Goal: Check status: Check status

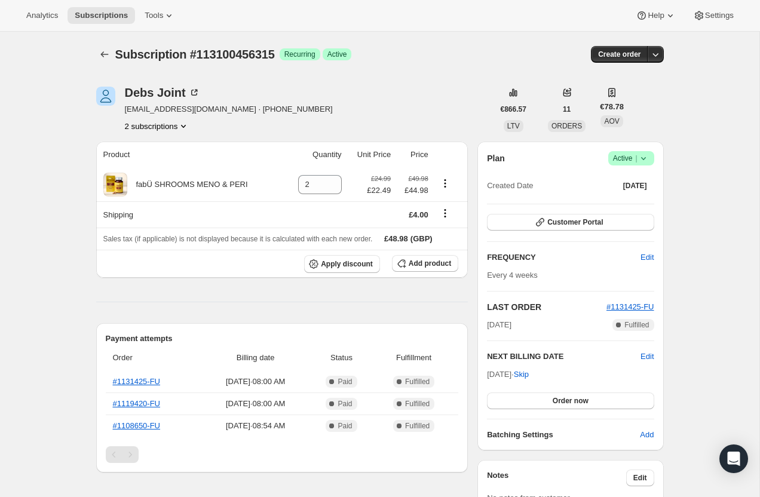
click at [185, 123] on icon "Product actions" at bounding box center [184, 126] width 12 height 12
click at [172, 161] on button "116637270395" at bounding box center [157, 168] width 94 height 19
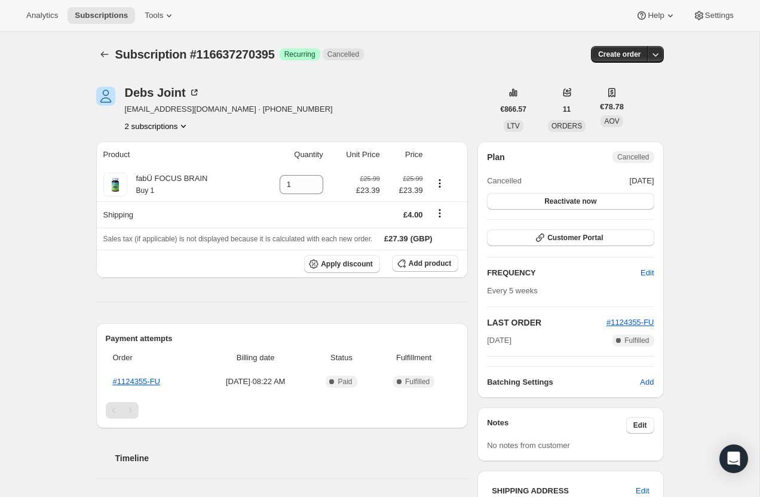
click at [169, 123] on button "2 subscriptions" at bounding box center [157, 126] width 65 height 12
click at [172, 139] on button "113100456315" at bounding box center [156, 148] width 94 height 19
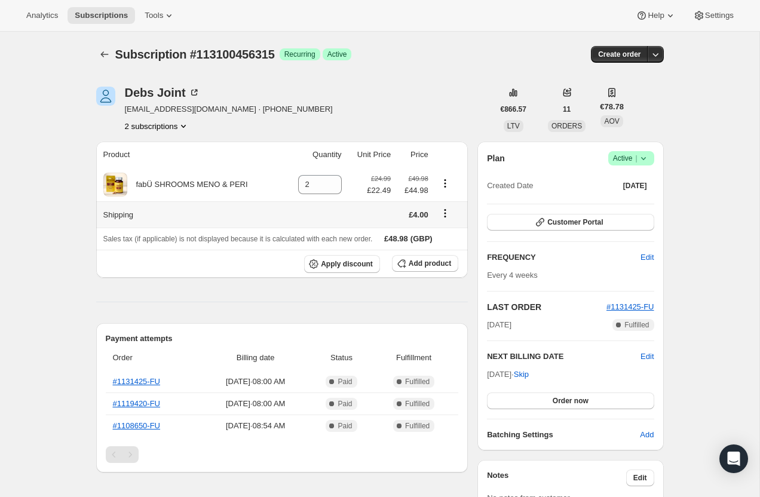
click at [446, 218] on icon "Shipping actions" at bounding box center [445, 213] width 12 height 12
click at [148, 380] on link "#1131425-FU" at bounding box center [137, 381] width 48 height 9
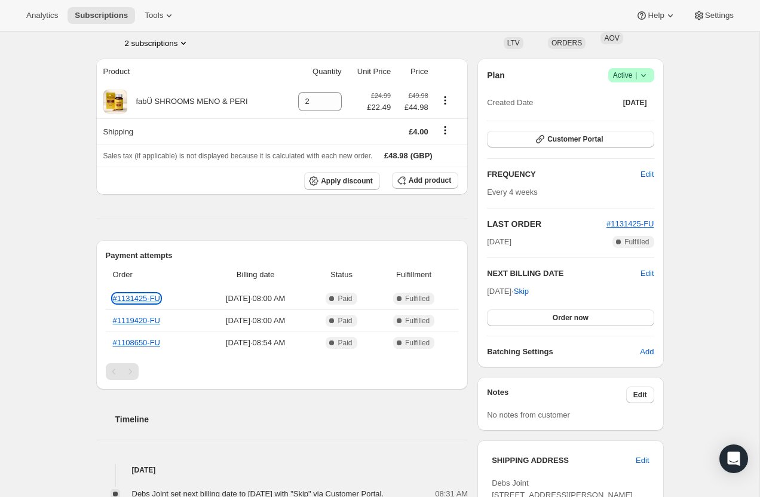
scroll to position [68, 0]
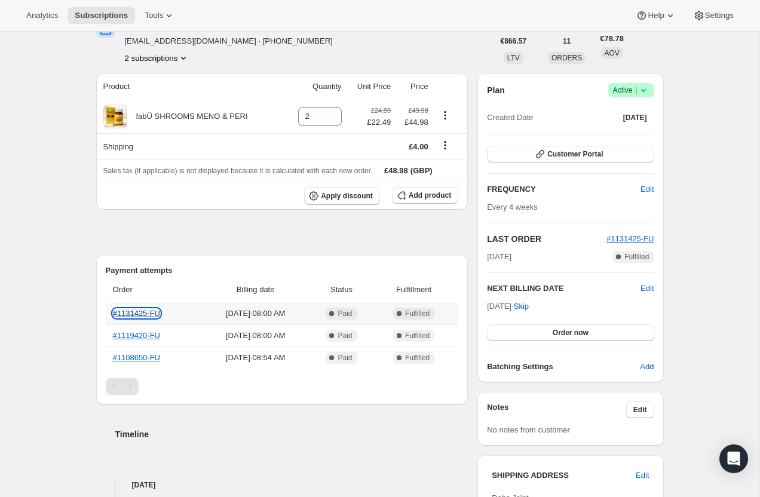
click at [151, 315] on link "#1131425-FU" at bounding box center [137, 313] width 48 height 9
click at [146, 337] on link "#1119420-FU" at bounding box center [137, 335] width 48 height 9
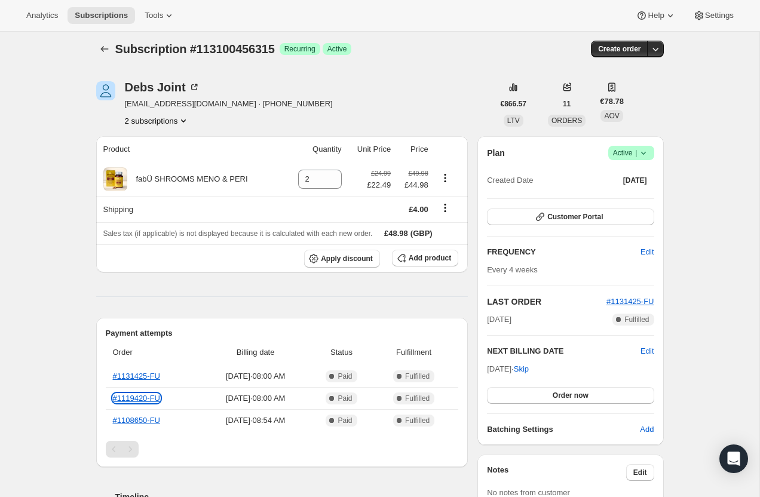
scroll to position [7, 0]
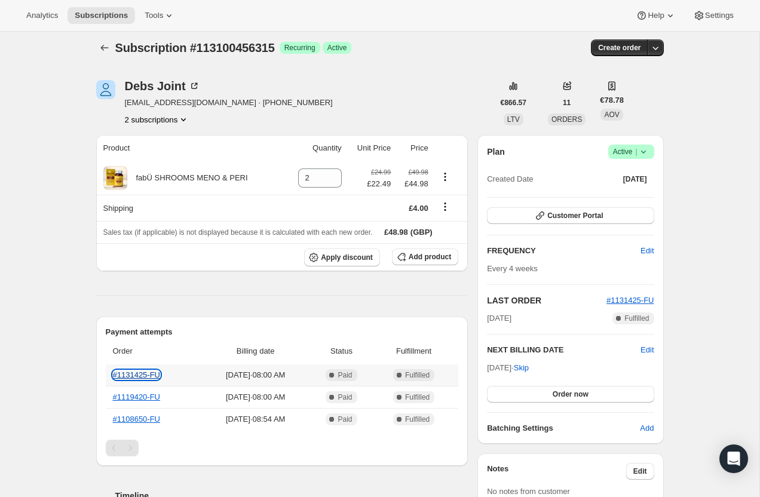
click at [143, 375] on link "#1131425-FU" at bounding box center [137, 375] width 48 height 9
click at [149, 377] on link "#1131425-FU" at bounding box center [137, 375] width 48 height 9
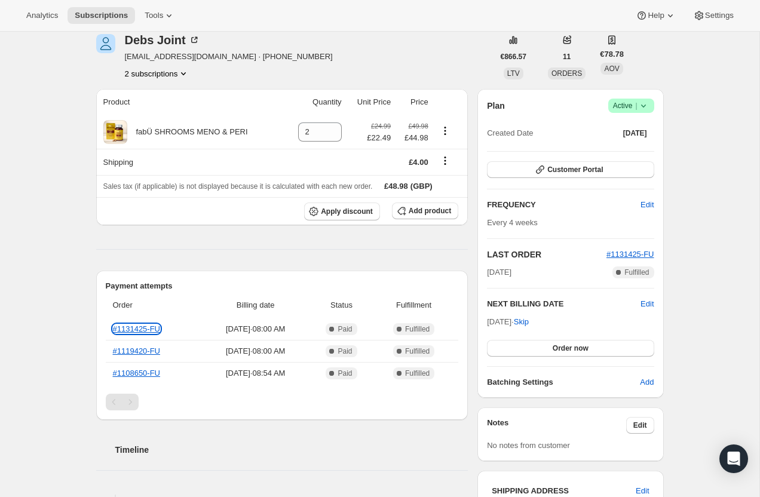
scroll to position [0, 0]
